Goal: Task Accomplishment & Management: Use online tool/utility

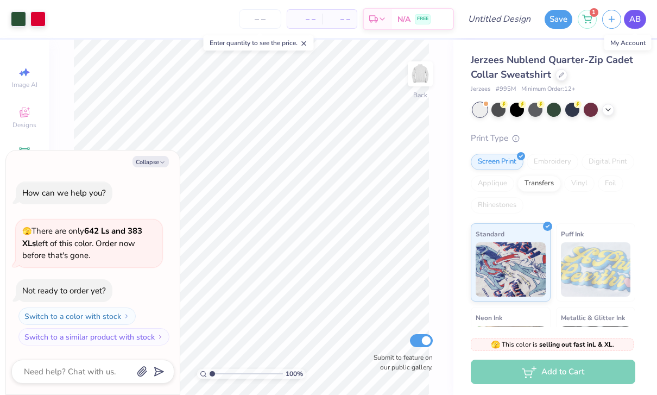
click at [638, 16] on span "AB" at bounding box center [634, 19] width 11 height 12
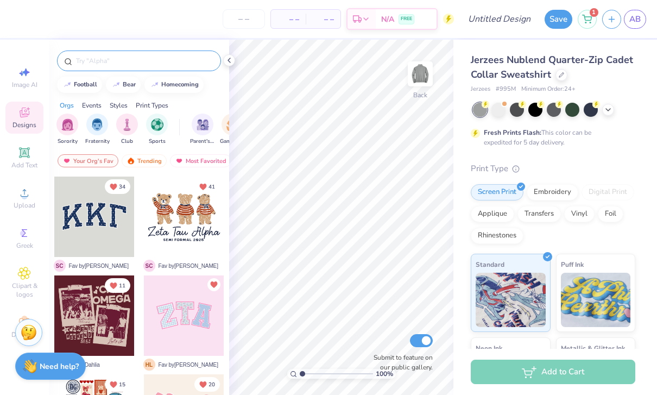
click at [166, 69] on div at bounding box center [139, 60] width 164 height 21
click at [166, 66] on input "text" at bounding box center [144, 60] width 139 height 11
type input "Sea"
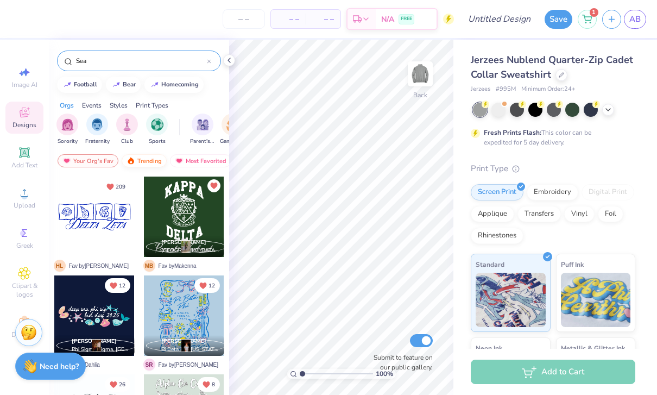
click at [152, 163] on div "Trending" at bounding box center [144, 160] width 45 height 13
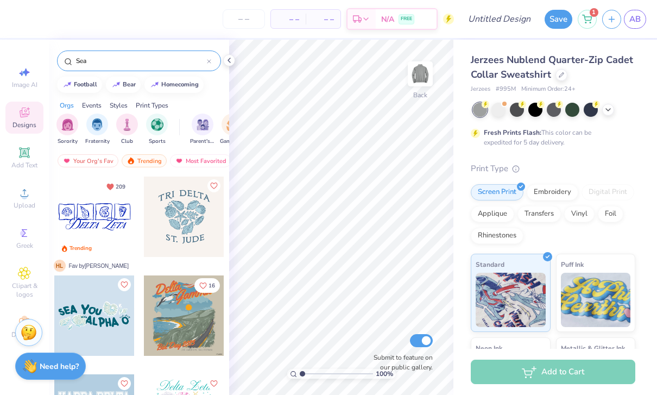
click at [100, 221] on div at bounding box center [94, 216] width 80 height 80
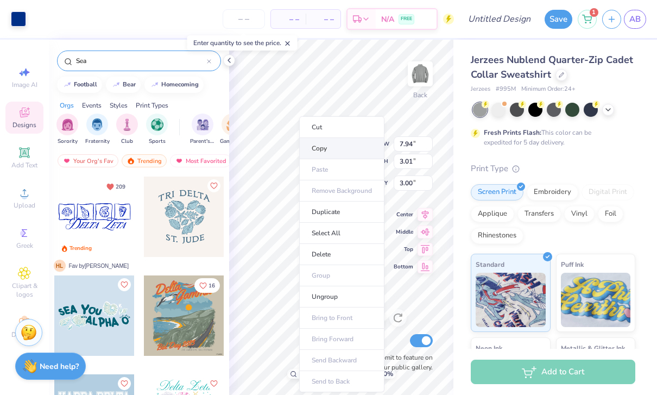
click at [299, 148] on li "Copy" at bounding box center [341, 148] width 85 height 21
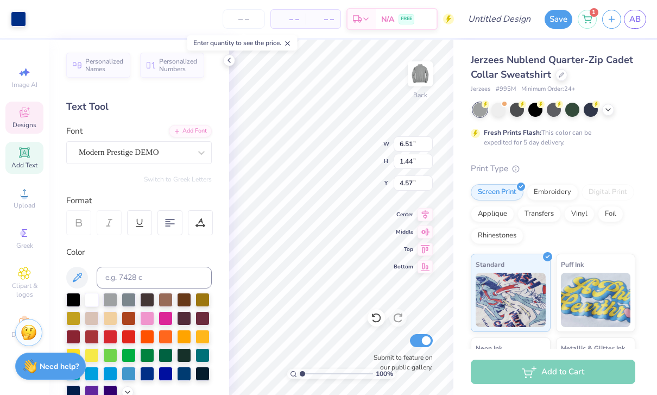
type input "1.94"
type input "1.91"
type input "3.00"
click at [379, 319] on icon at bounding box center [376, 317] width 11 height 11
type input "7.94"
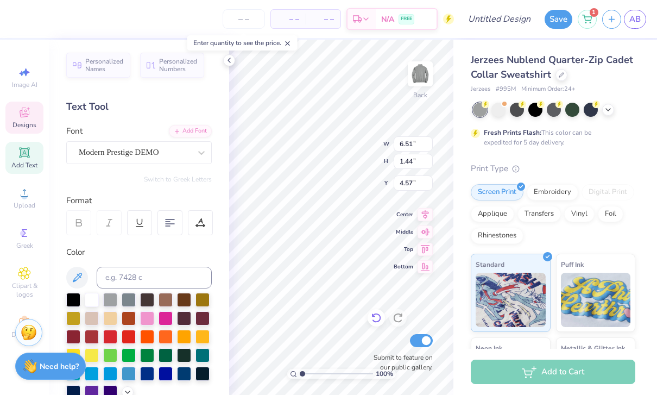
type input "3.01"
type input "3.00"
click at [379, 319] on icon at bounding box center [376, 317] width 11 height 11
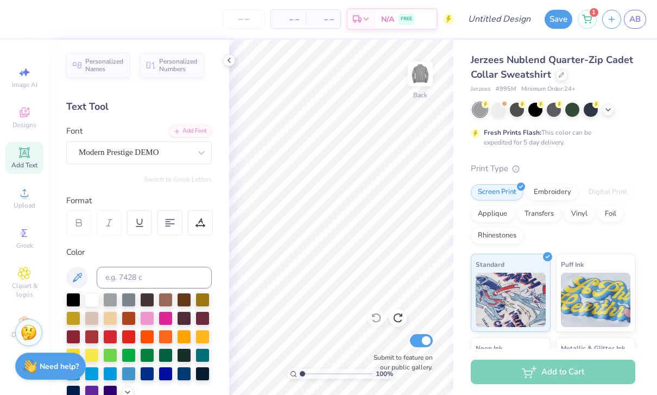
click at [456, 242] on div "Jerzees Nublend Quarter-Zip Cadet Collar Sweatshirt Jerzees # 995M Minimum Orde…" at bounding box center [555, 269] width 204 height 459
click at [14, 112] on div "Designs" at bounding box center [24, 118] width 38 height 32
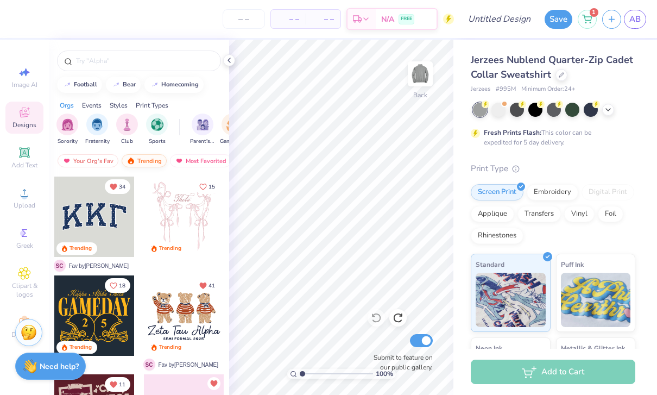
click at [141, 164] on div "Trending" at bounding box center [144, 160] width 45 height 13
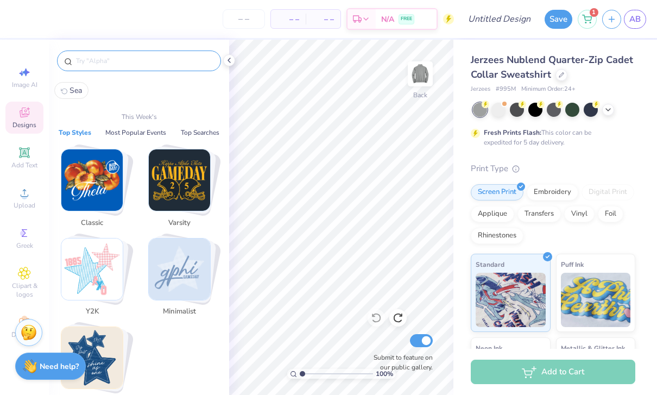
click at [148, 66] on input "text" at bounding box center [144, 60] width 139 height 11
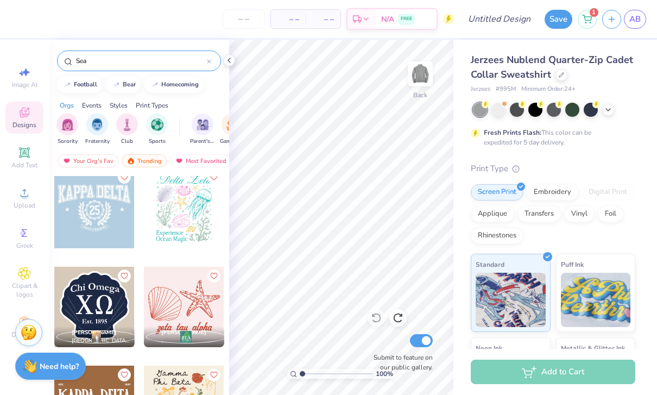
scroll to position [195, 0]
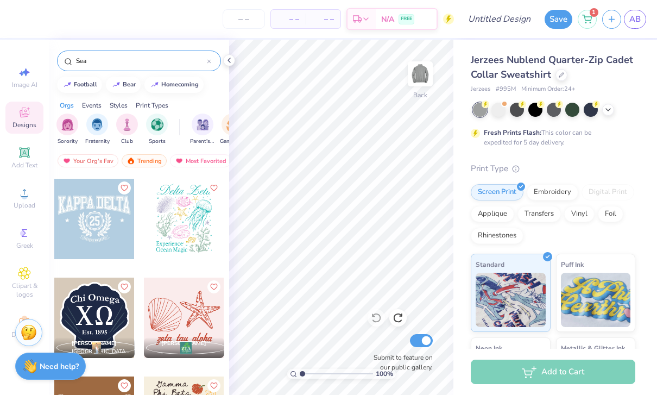
type input "Sea"
click at [186, 224] on div at bounding box center [184, 219] width 80 height 80
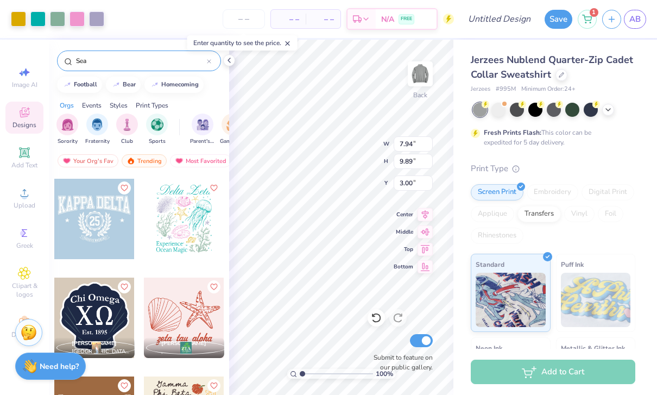
click at [611, 162] on div "Print Type" at bounding box center [553, 168] width 165 height 12
click at [505, 112] on div at bounding box center [498, 109] width 14 height 14
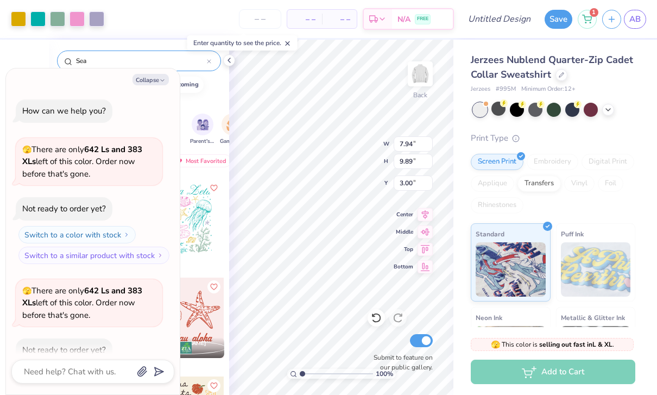
scroll to position [57, 0]
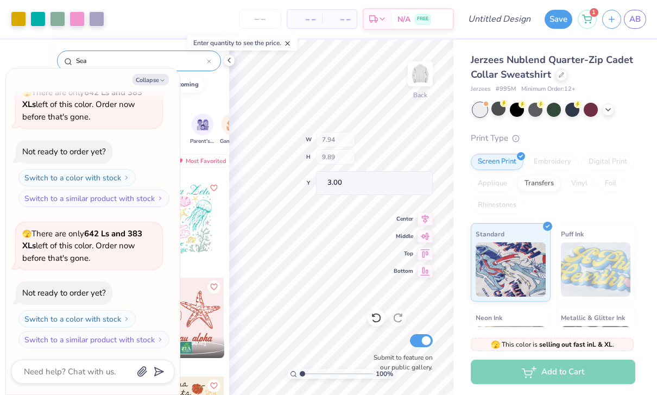
type textarea "x"
type input "3.05"
type input "6.00"
type input "4.80"
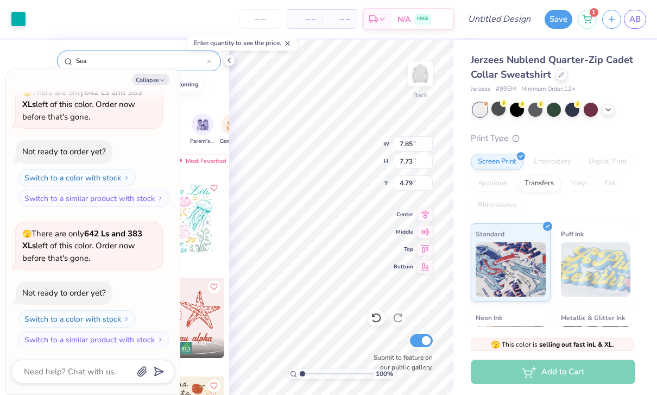
type textarea "x"
type input "5.16"
type textarea "x"
type input "6.74"
type input "6.63"
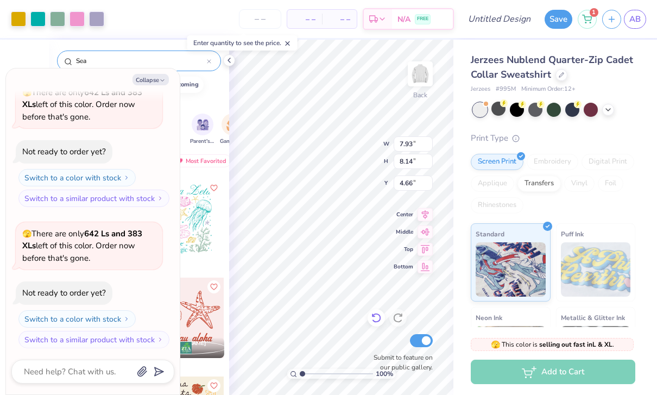
click at [378, 316] on icon at bounding box center [376, 317] width 11 height 11
type textarea "x"
type input "8.23"
click at [380, 317] on icon at bounding box center [375, 318] width 9 height 10
click at [382, 317] on div at bounding box center [376, 317] width 17 height 17
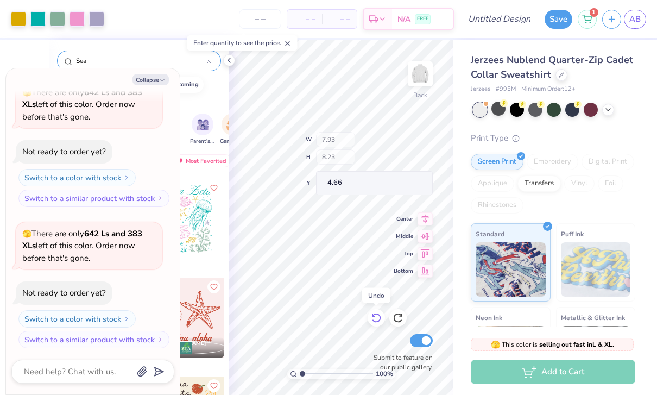
type textarea "x"
type input "7.94"
type input "9.89"
type input "3.00"
click at [382, 317] on div at bounding box center [376, 317] width 17 height 17
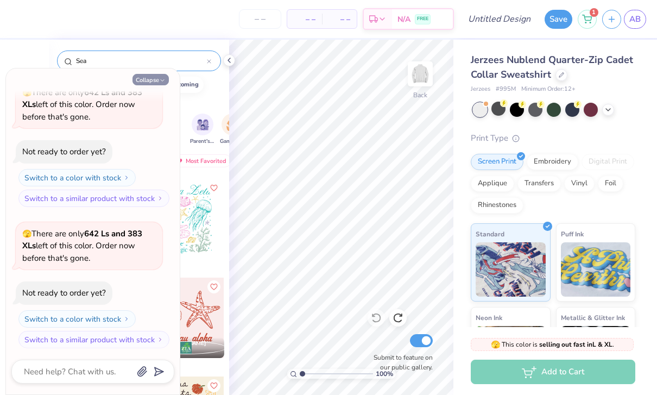
click at [160, 82] on icon "button" at bounding box center [162, 80] width 7 height 7
type textarea "x"
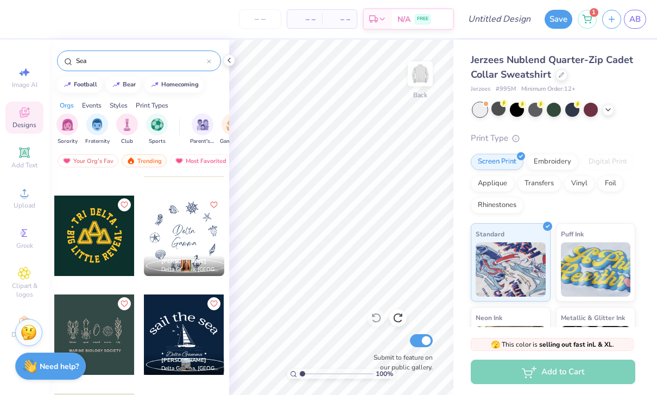
scroll to position [1464, 0]
click at [151, 165] on div "Trending" at bounding box center [144, 160] width 45 height 13
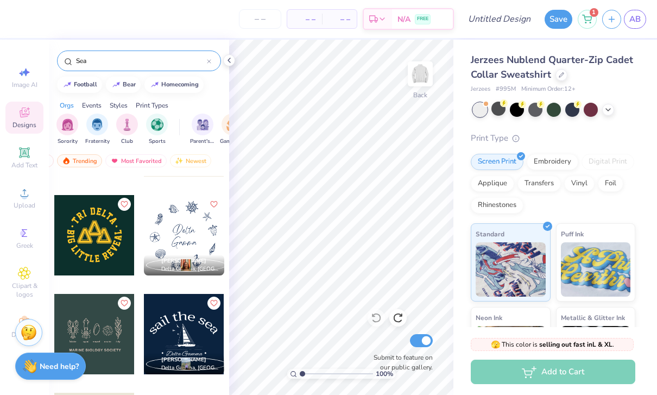
scroll to position [0, 64]
click at [157, 65] on input "Sea" at bounding box center [141, 60] width 132 height 11
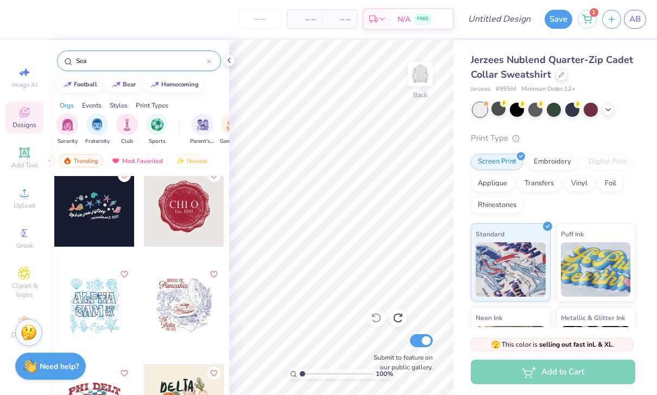
scroll to position [904, 0]
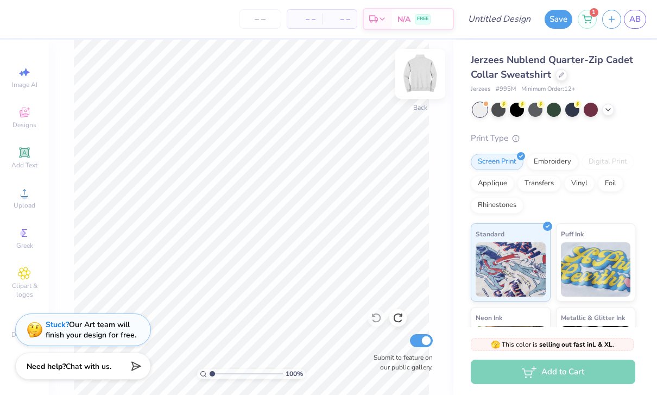
click at [426, 77] on img at bounding box center [420, 73] width 43 height 43
click at [425, 85] on img at bounding box center [420, 73] width 43 height 43
click at [34, 129] on span "Designs" at bounding box center [24, 125] width 24 height 9
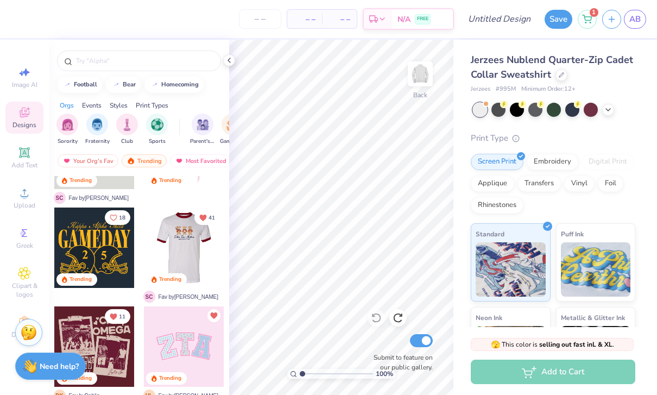
scroll to position [68, 0]
